Goal: Information Seeking & Learning: Learn about a topic

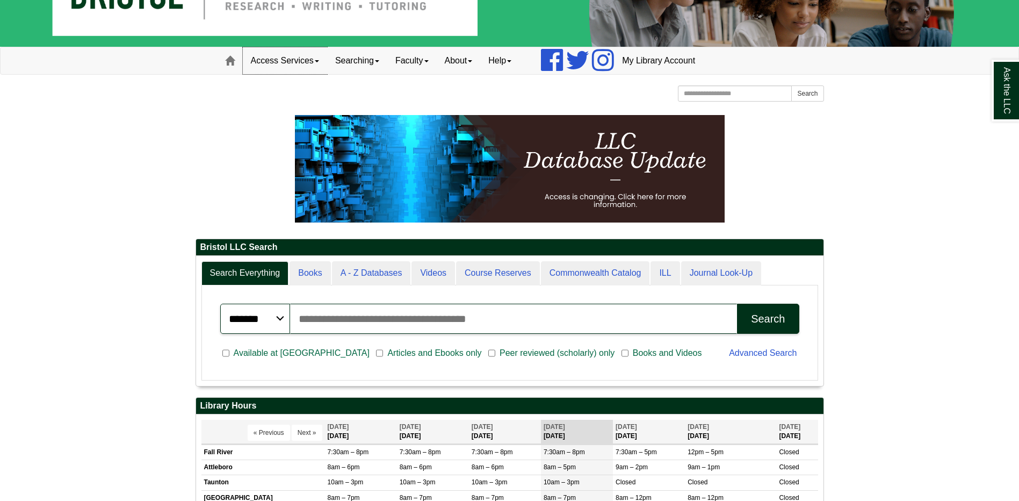
click at [280, 63] on link "Access Services" at bounding box center [285, 60] width 84 height 27
click at [280, 96] on link "Equipment" at bounding box center [299, 96] width 112 height 12
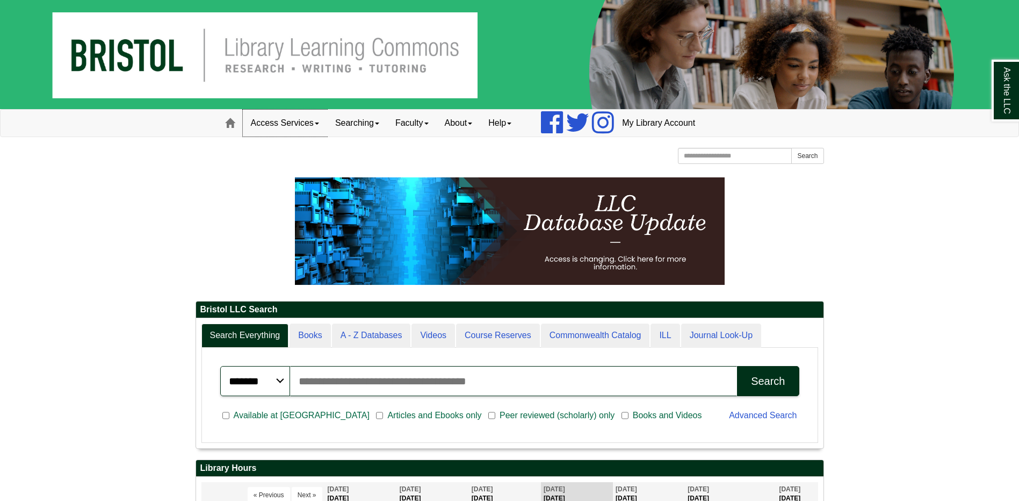
click at [310, 123] on link "Access Services" at bounding box center [285, 123] width 84 height 27
click at [301, 163] on link "Equipment" at bounding box center [299, 158] width 112 height 12
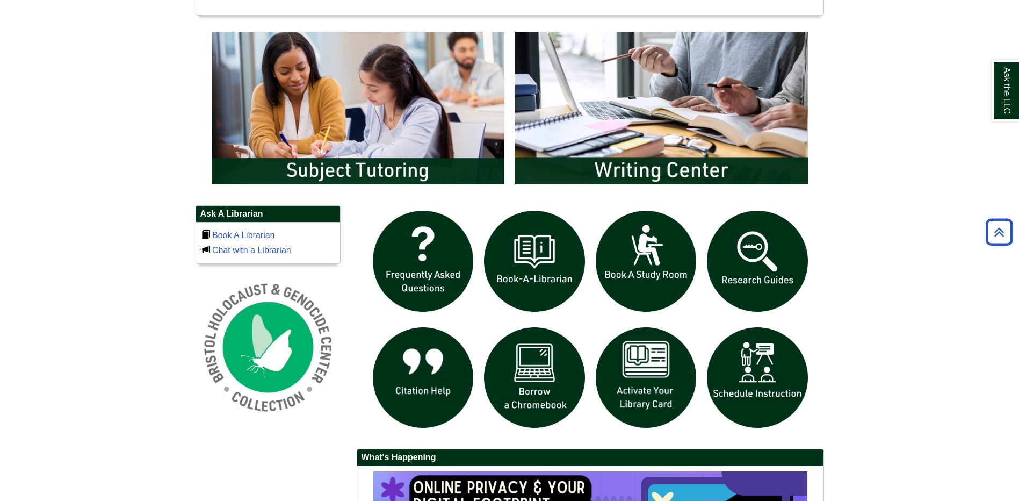
scroll to position [591, 0]
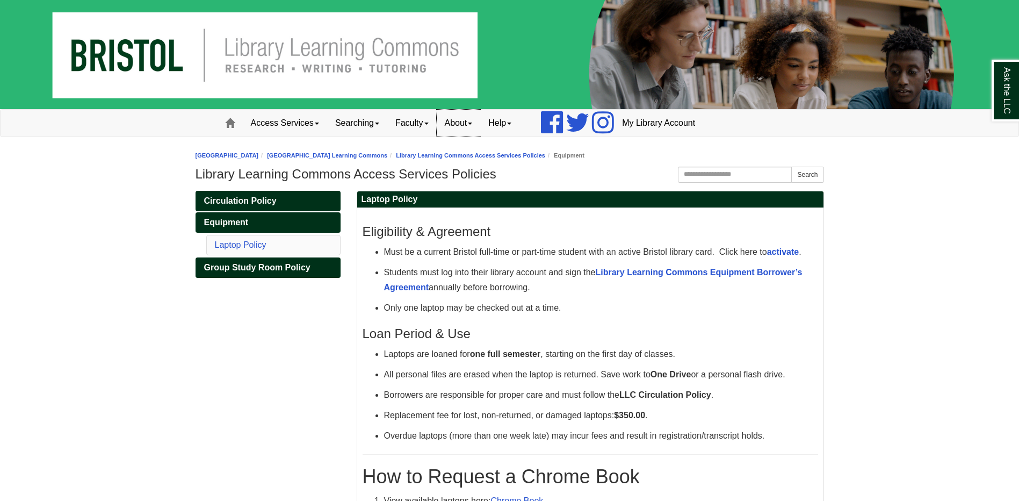
click at [475, 124] on link "About" at bounding box center [459, 123] width 44 height 27
click at [518, 120] on link "Help" at bounding box center [499, 123] width 39 height 27
click at [519, 120] on link "Help" at bounding box center [499, 123] width 39 height 27
click at [429, 122] on link "Faculty" at bounding box center [411, 123] width 49 height 27
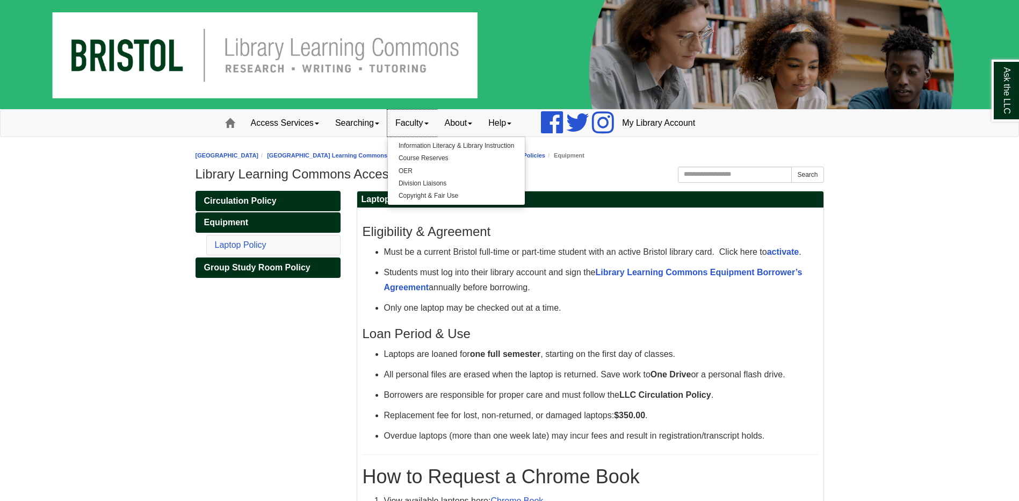
click at [429, 122] on link "Faculty" at bounding box center [411, 123] width 49 height 27
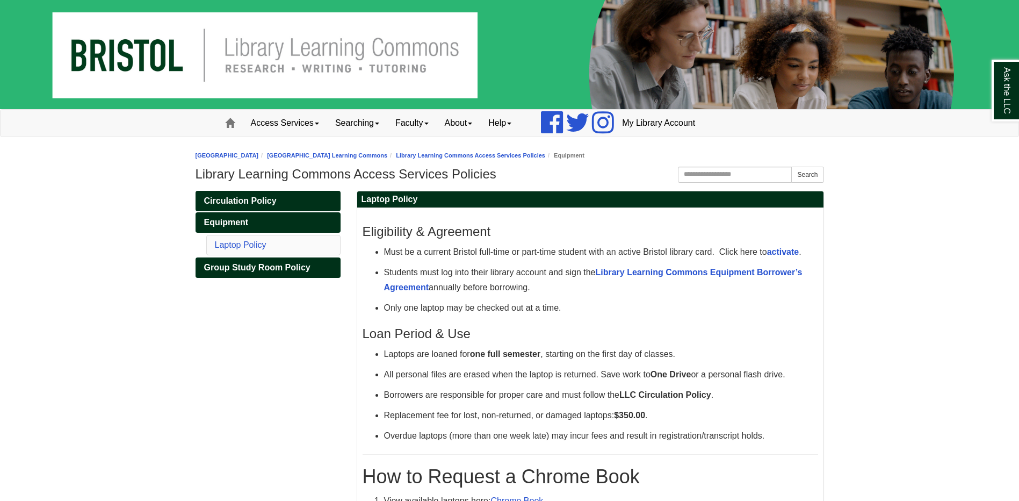
drag, startPoint x: 784, startPoint y: 251, endPoint x: 892, endPoint y: 196, distance: 120.8
click at [891, 196] on body "Skip to Main Content Toggle navigation Home Access Services Access Services Pol…" at bounding box center [509, 458] width 1019 height 917
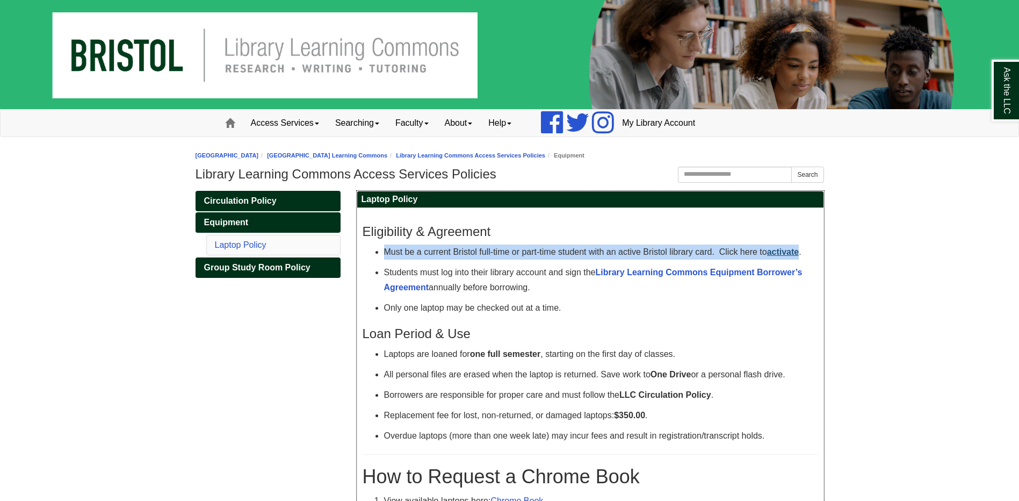
drag, startPoint x: 386, startPoint y: 254, endPoint x: 800, endPoint y: 250, distance: 414.1
click at [800, 250] on p "Must be a current Bristol full-time or part-time student with an active Bristol…" at bounding box center [601, 251] width 434 height 15
drag, startPoint x: 800, startPoint y: 250, endPoint x: 788, endPoint y: 250, distance: 11.8
copy p "Must be a current Bristol full-time or part-time student with an active Bristol…"
